Goal: Task Accomplishment & Management: Manage account settings

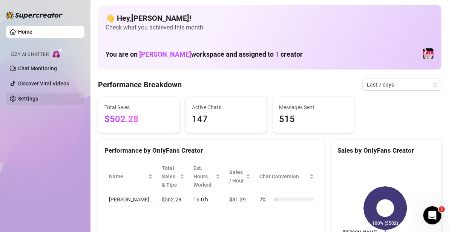
click at [38, 100] on link "Settings" at bounding box center [28, 98] width 20 height 6
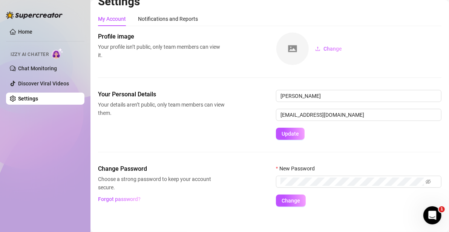
scroll to position [17, 0]
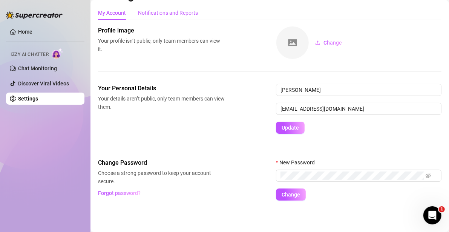
click at [185, 16] on div "Notifications and Reports" at bounding box center [168, 13] width 60 height 8
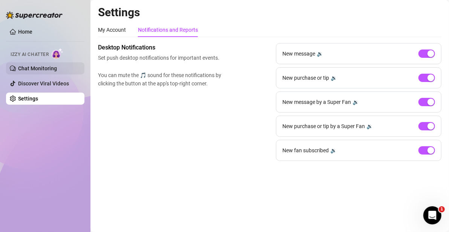
click at [57, 71] on link "Chat Monitoring" at bounding box center [37, 68] width 39 height 6
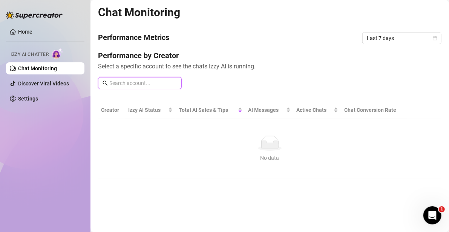
click at [143, 82] on input "text" at bounding box center [143, 83] width 68 height 8
